Goal: Information Seeking & Learning: Learn about a topic

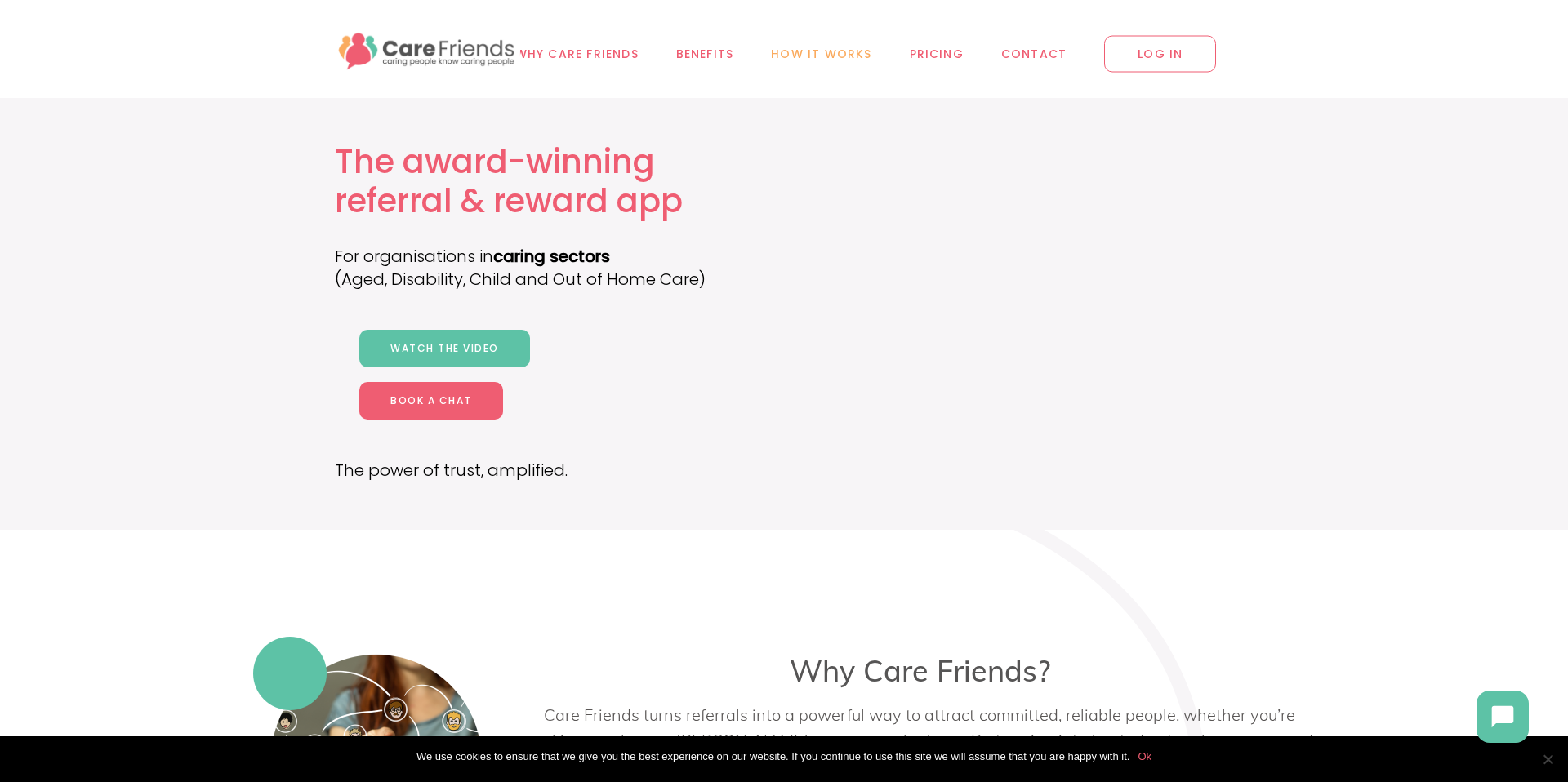
click at [833, 53] on span "How it works" at bounding box center [821, 54] width 100 height 18
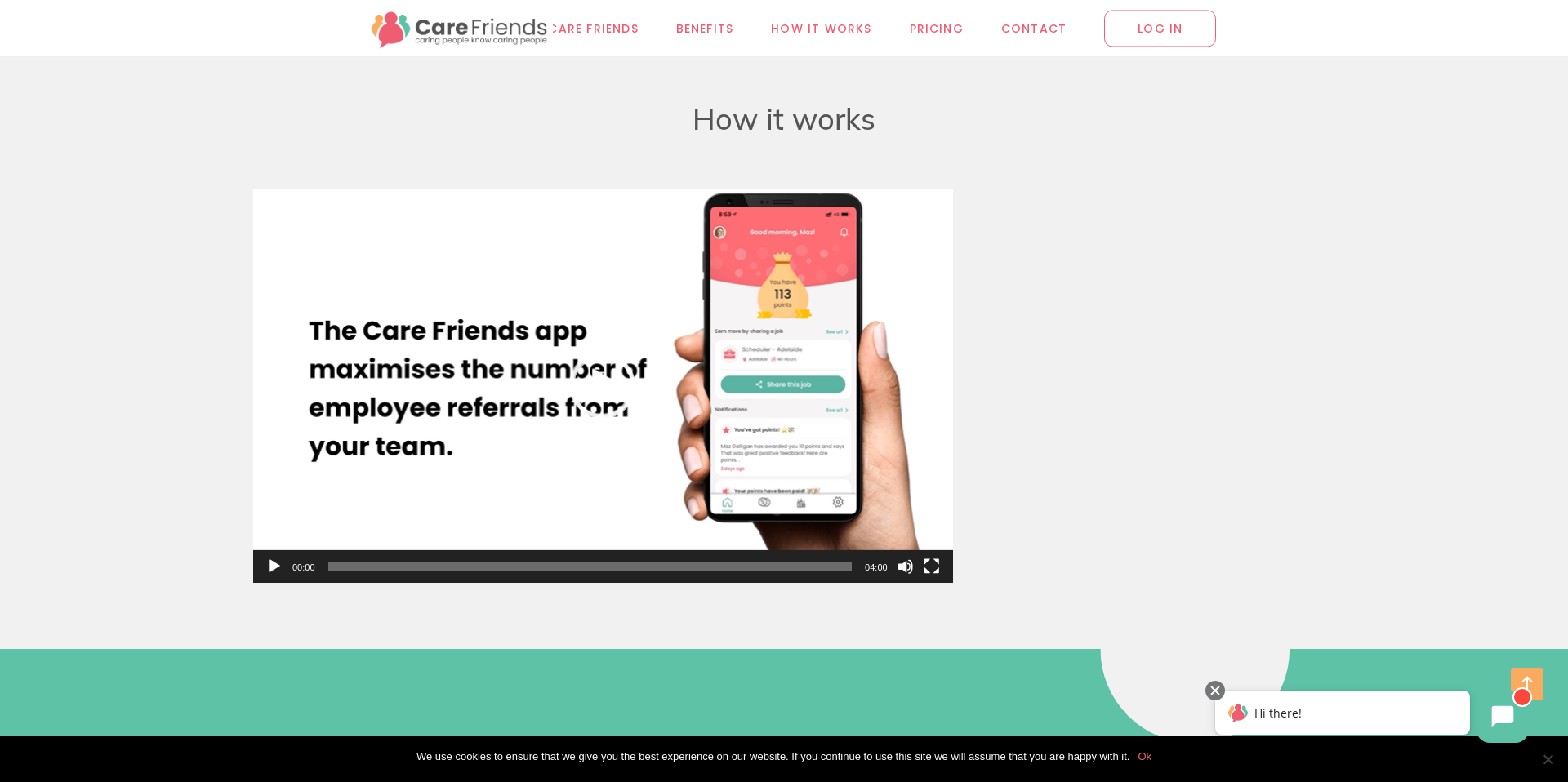
scroll to position [6698, 0]
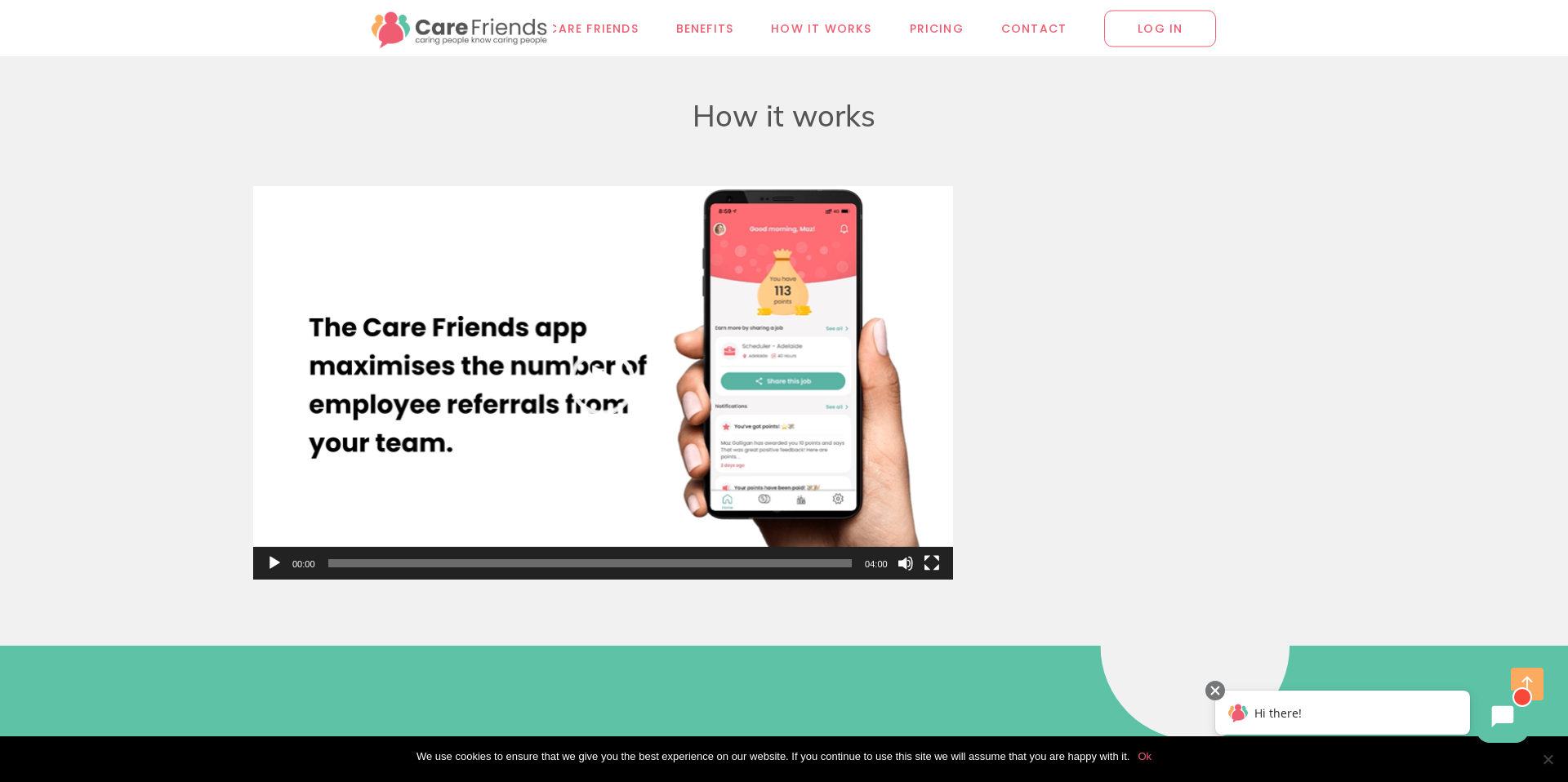
click at [269, 561] on button "Play" at bounding box center [274, 563] width 17 height 17
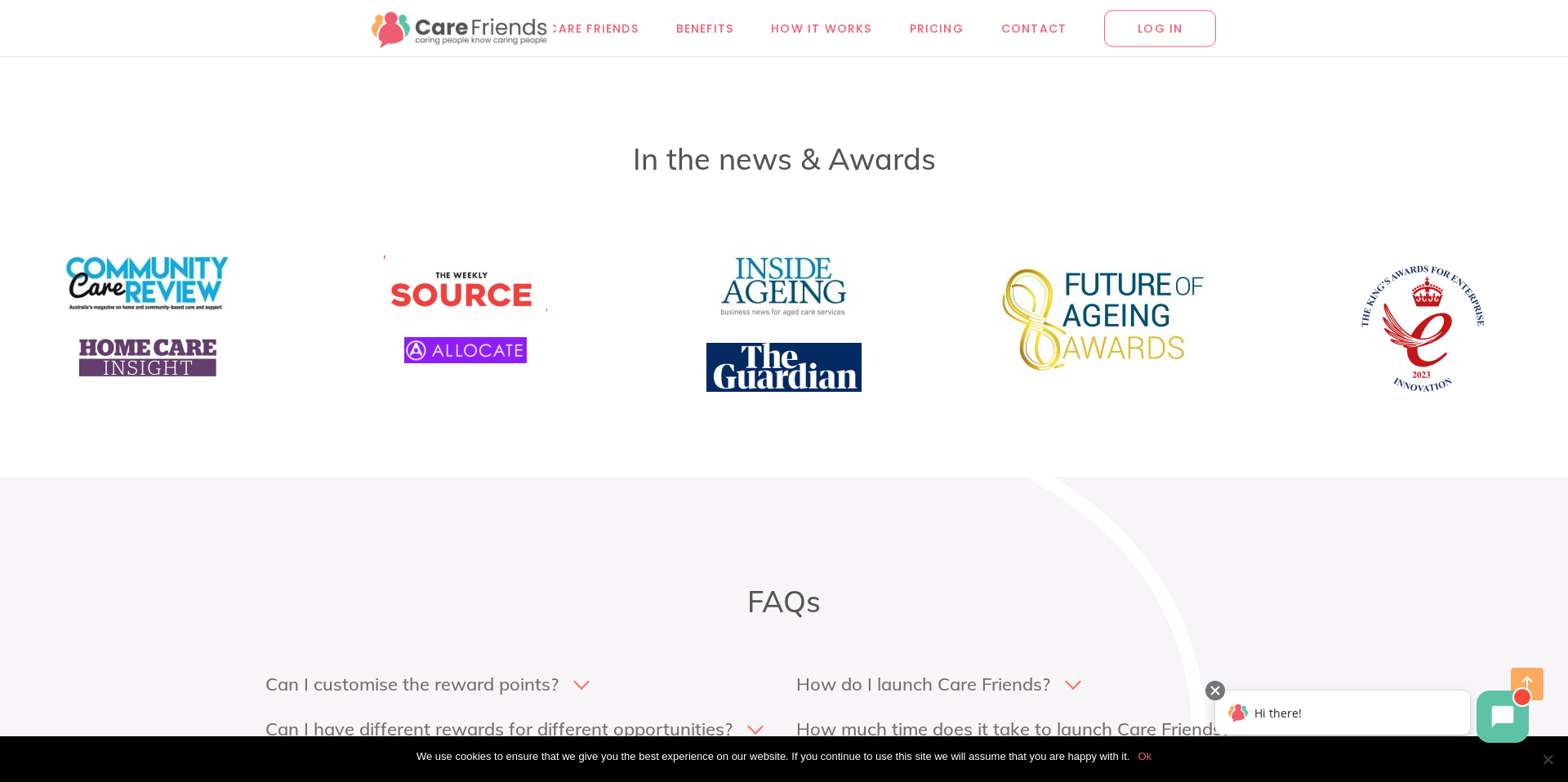
scroll to position [7887, 0]
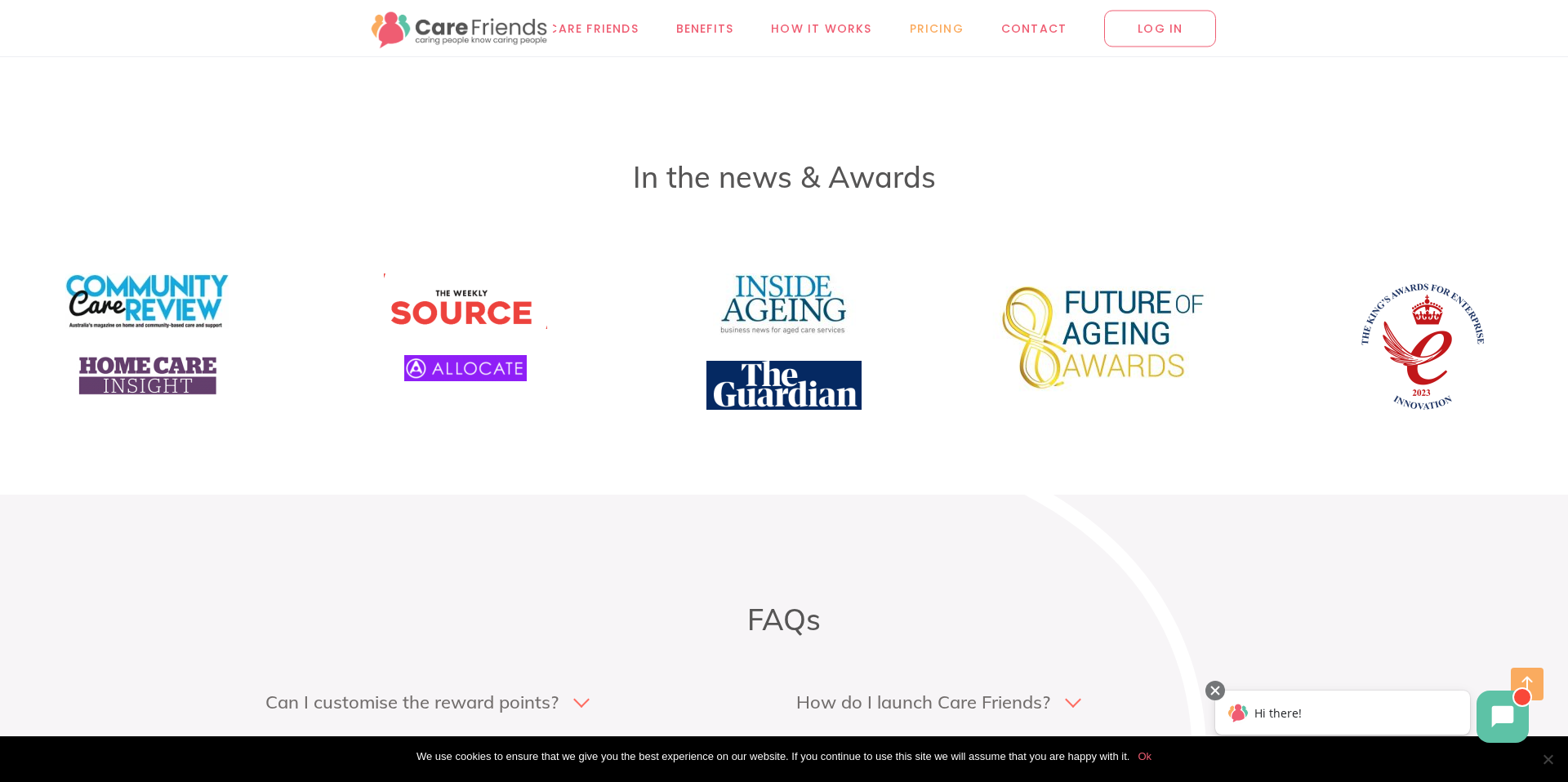
click at [944, 29] on span "Pricing" at bounding box center [936, 28] width 53 height 18
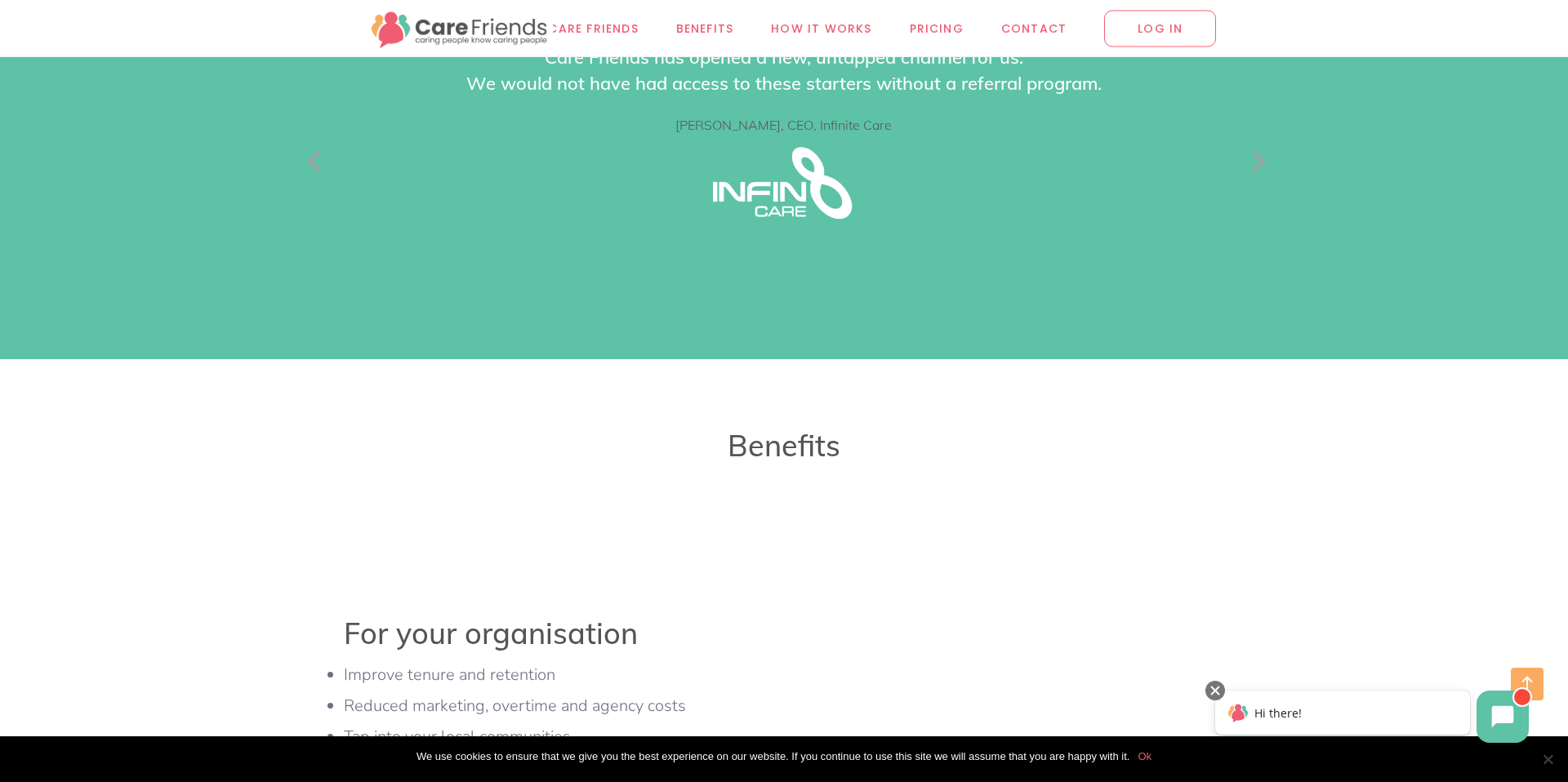
scroll to position [4875, 0]
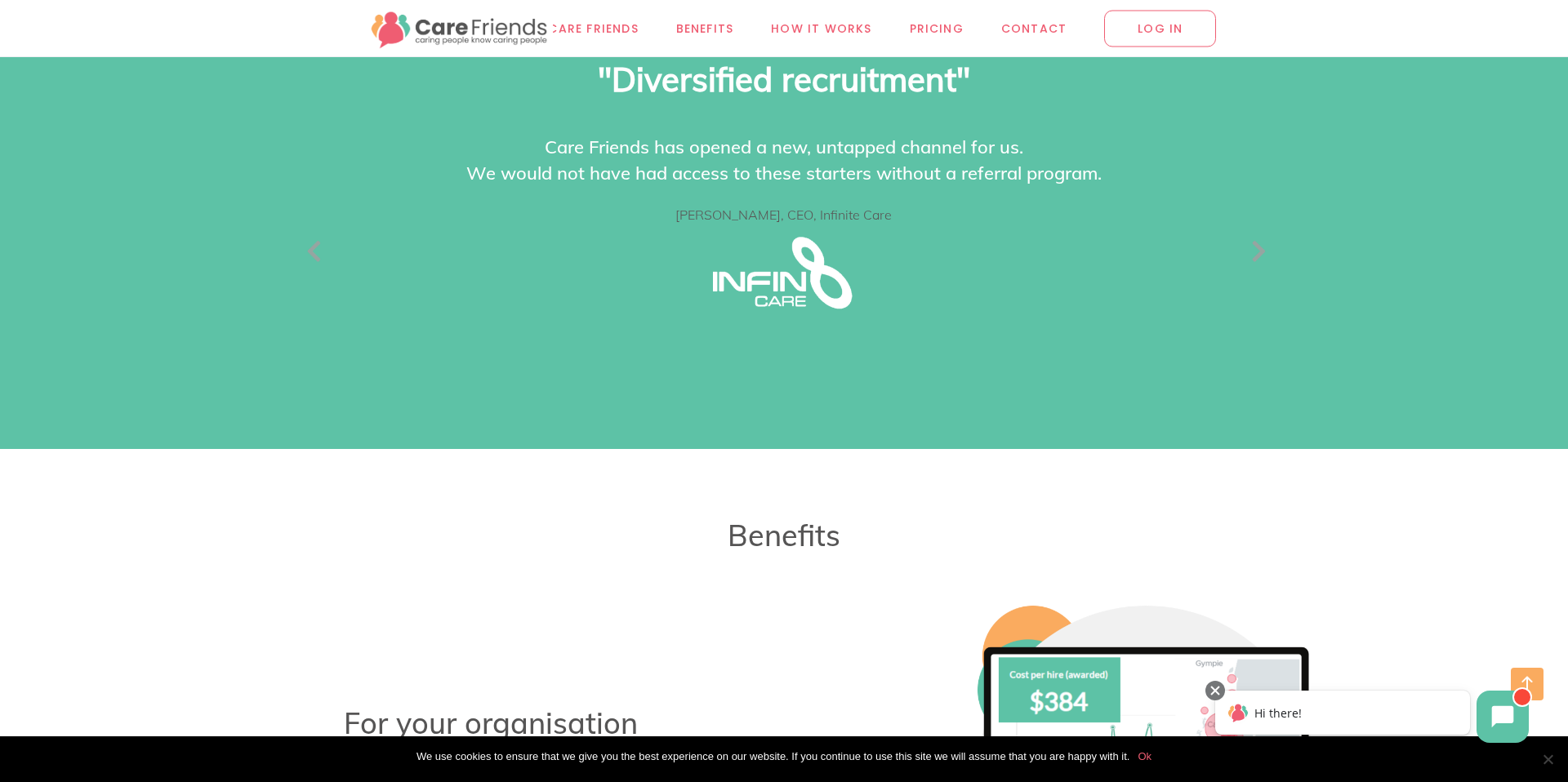
click at [495, 28] on img at bounding box center [461, 28] width 186 height 45
